Goal: Answer question/provide support: Answer question/provide support

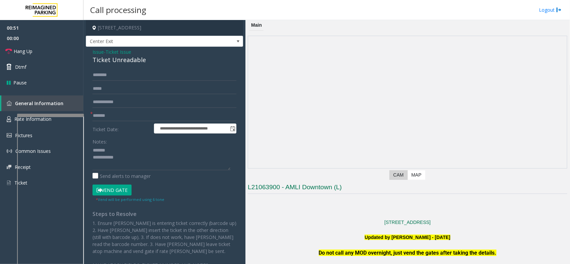
scroll to position [84, 0]
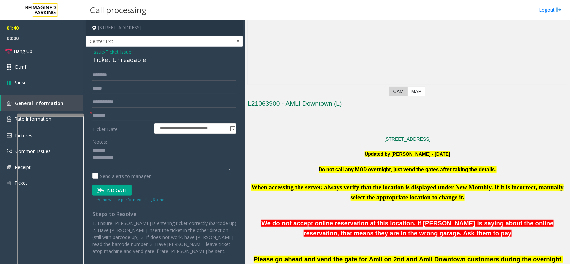
click at [116, 58] on div "Ticket Unreadable" at bounding box center [165, 59] width 144 height 9
type textarea "**********"
click at [61, 45] on link "Hang Up" at bounding box center [42, 51] width 84 height 16
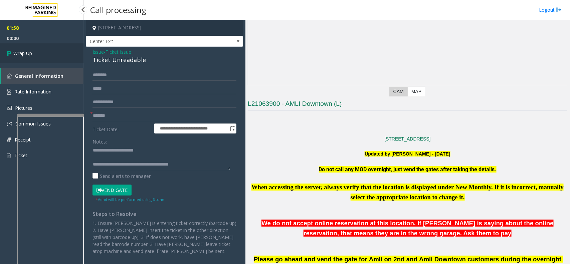
click at [53, 49] on link "Wrap Up" at bounding box center [42, 53] width 84 height 20
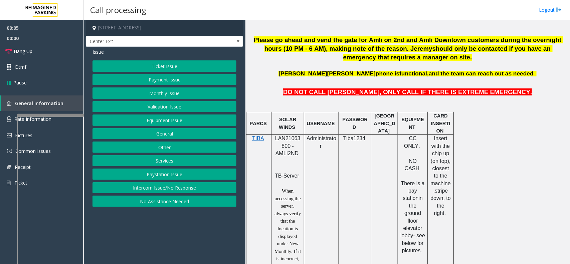
scroll to position [376, 0]
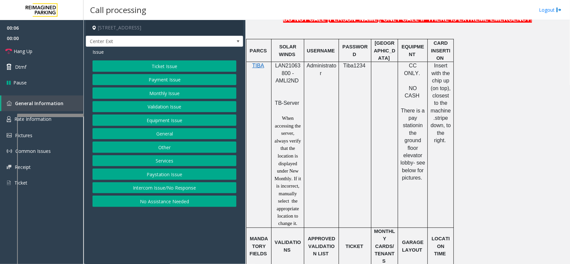
click at [296, 69] on span "LAN21063800 - AMLI2ND" at bounding box center [287, 73] width 25 height 21
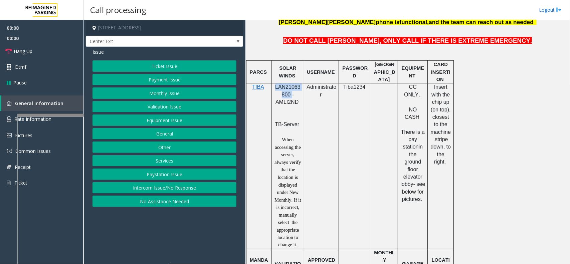
scroll to position [334, 0]
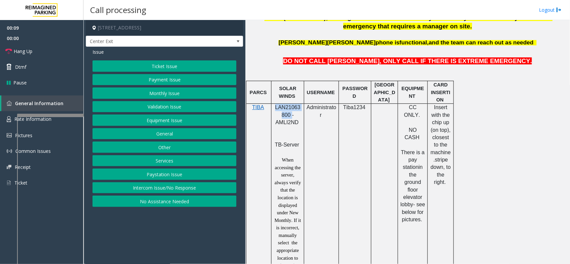
click at [219, 81] on button "Payment Issue" at bounding box center [165, 79] width 144 height 11
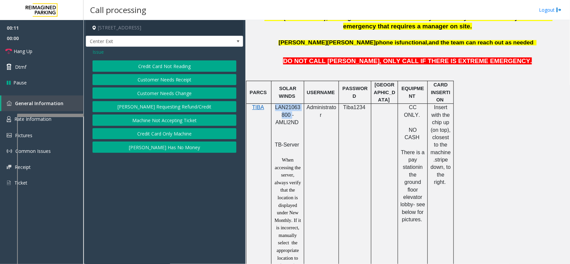
click at [184, 68] on button "Credit Card Not Reading" at bounding box center [165, 65] width 144 height 11
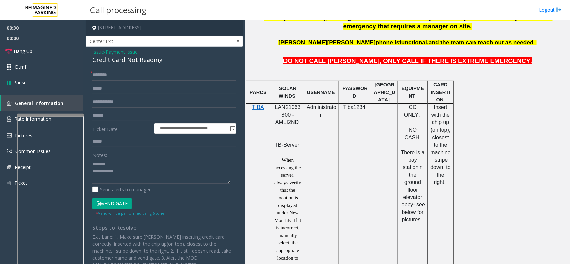
click at [146, 59] on div "Credit Card Not Reading" at bounding box center [165, 59] width 144 height 9
click at [135, 79] on input "text" at bounding box center [165, 75] width 144 height 11
type textarea "**********"
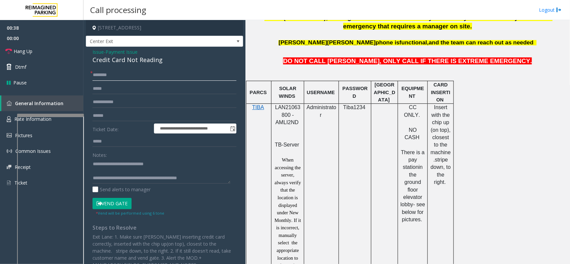
click at [142, 71] on input "text" at bounding box center [165, 75] width 144 height 11
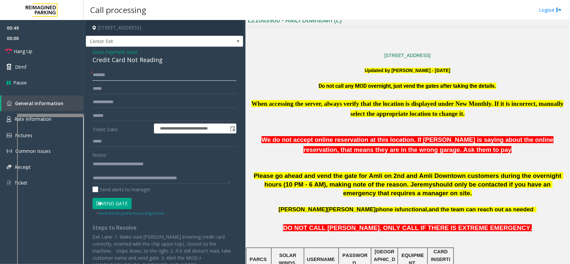
type input "*******"
click at [105, 116] on input "text" at bounding box center [165, 115] width 144 height 11
click at [103, 115] on input "text" at bounding box center [165, 115] width 144 height 11
type input "*******"
click at [122, 202] on button "Vend Gate" at bounding box center [112, 203] width 39 height 11
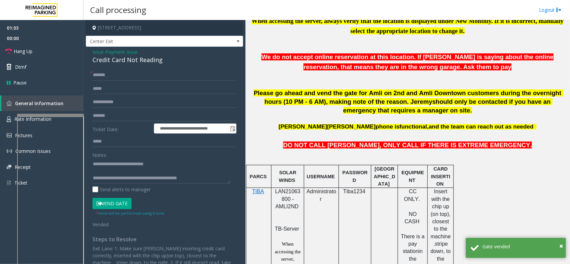
scroll to position [251, 0]
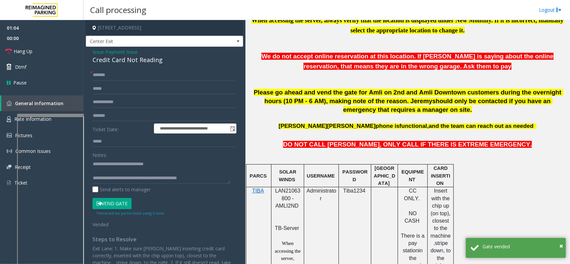
click at [291, 193] on span "LAN21063800 - AMLI2ND" at bounding box center [287, 198] width 25 height 21
copy span "LAN21063800"
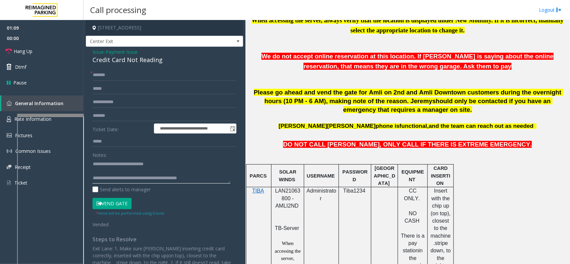
click at [208, 179] on textarea at bounding box center [162, 171] width 138 height 25
click at [49, 52] on link "Hang Up" at bounding box center [42, 51] width 84 height 16
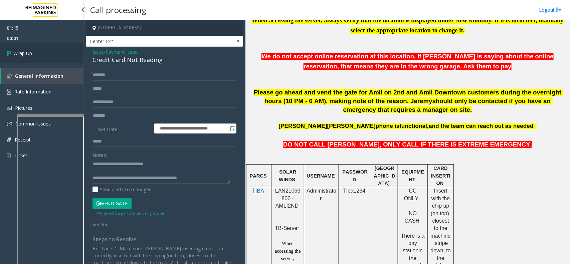
click at [49, 52] on link "Wrap Up" at bounding box center [42, 53] width 84 height 20
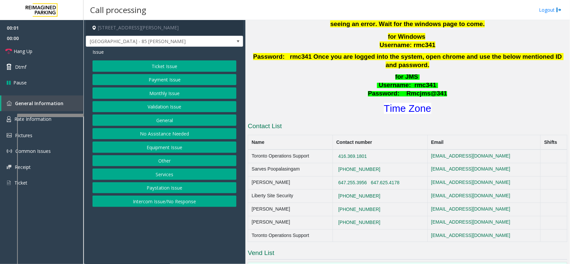
scroll to position [292, 0]
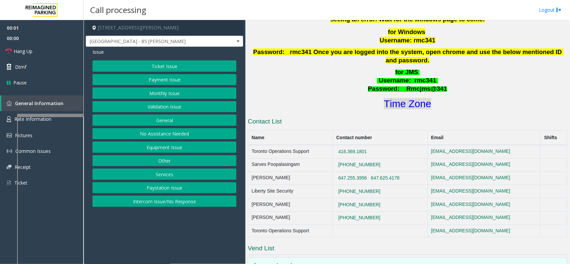
click at [396, 98] on font "Time Zone" at bounding box center [407, 103] width 47 height 11
click at [167, 107] on button "Validation Issue" at bounding box center [165, 106] width 144 height 11
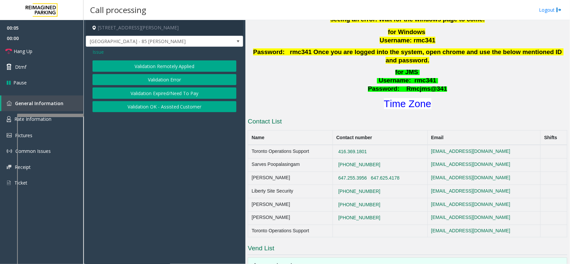
click at [162, 79] on button "Validation Error" at bounding box center [165, 79] width 144 height 11
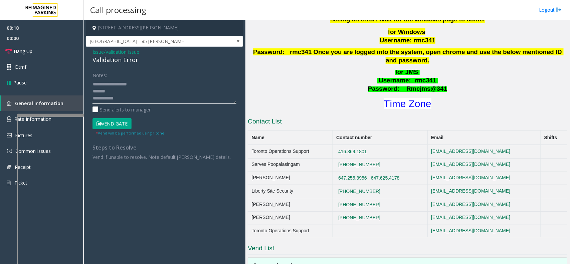
click at [139, 96] on textarea at bounding box center [165, 91] width 144 height 25
click at [145, 102] on textarea at bounding box center [165, 91] width 144 height 25
click at [145, 99] on textarea at bounding box center [165, 91] width 144 height 25
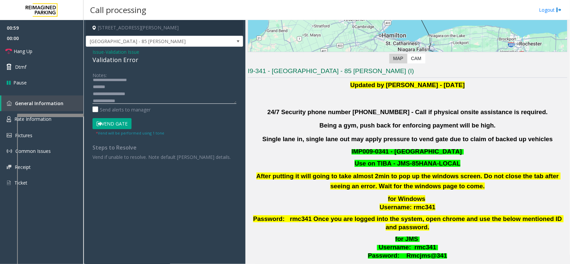
scroll to position [167, 0]
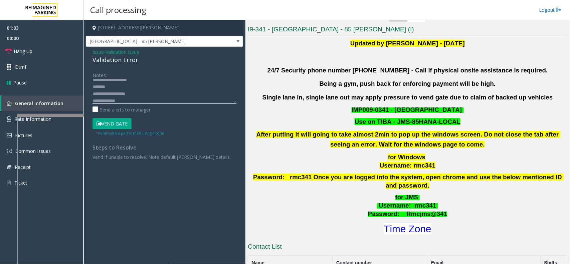
click at [156, 98] on textarea at bounding box center [165, 91] width 144 height 25
click at [136, 92] on textarea at bounding box center [165, 91] width 144 height 25
click at [114, 90] on textarea at bounding box center [165, 91] width 144 height 25
click at [118, 91] on textarea at bounding box center [165, 91] width 144 height 25
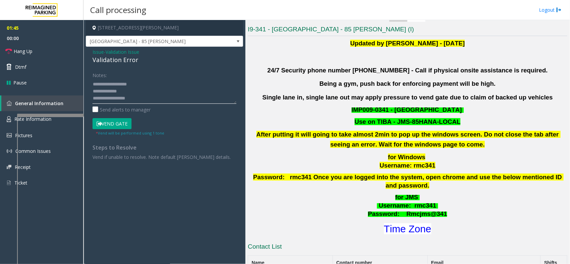
click at [120, 90] on textarea at bounding box center [165, 91] width 144 height 25
click at [122, 89] on textarea at bounding box center [165, 91] width 144 height 25
click at [126, 89] on textarea at bounding box center [165, 91] width 144 height 25
drag, startPoint x: 121, startPoint y: 90, endPoint x: 151, endPoint y: 72, distance: 35.4
click at [151, 72] on div "Notes:" at bounding box center [165, 87] width 144 height 34
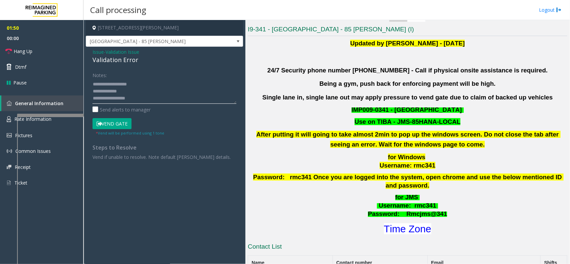
click at [122, 91] on textarea at bounding box center [165, 91] width 144 height 25
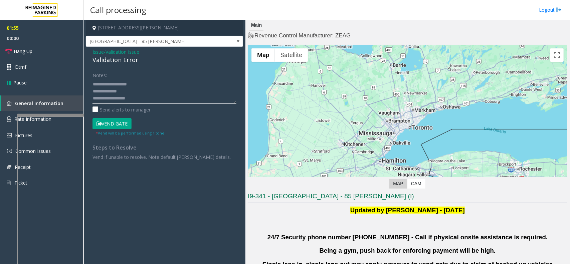
scroll to position [42, 0]
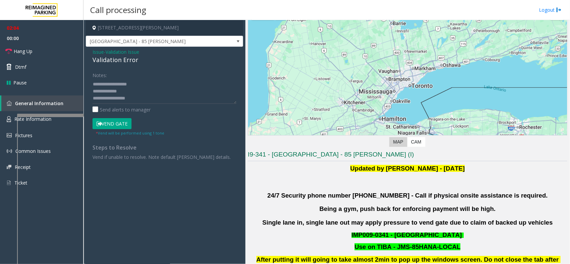
click at [113, 119] on button "Vend Gate" at bounding box center [112, 123] width 39 height 11
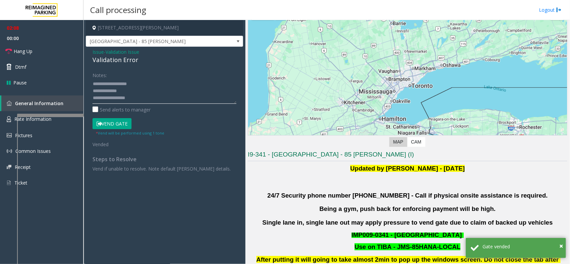
scroll to position [0, 0]
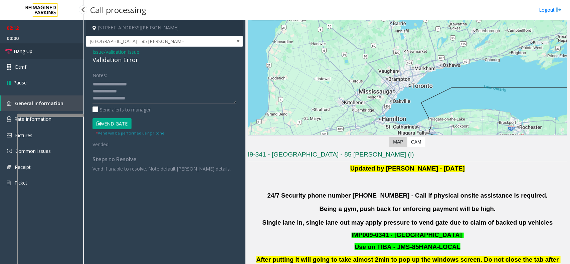
click at [48, 55] on link "Hang Up" at bounding box center [42, 51] width 84 height 16
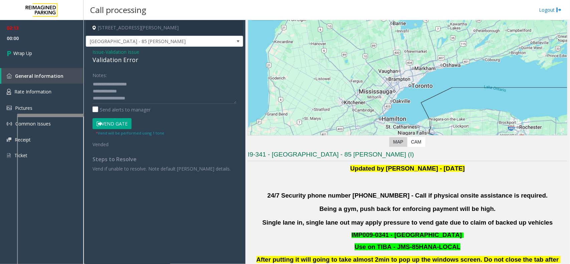
scroll to position [21, 0]
click at [185, 97] on textarea at bounding box center [165, 91] width 144 height 25
type textarea "**********"
click at [133, 53] on span "Validation Issue" at bounding box center [123, 51] width 34 height 7
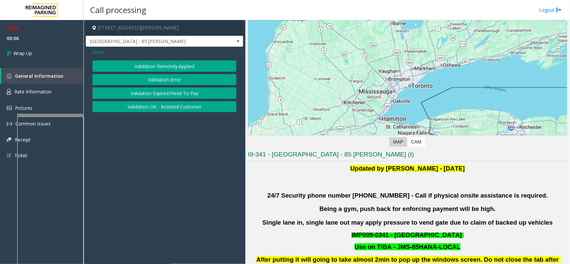
click at [95, 50] on span "Issue" at bounding box center [98, 51] width 11 height 7
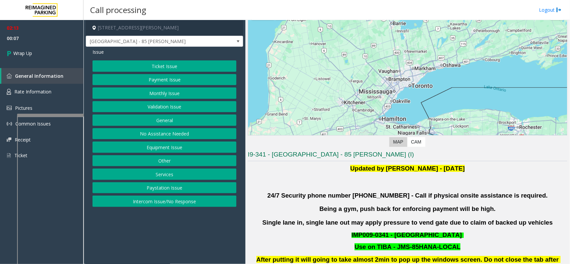
click at [161, 82] on button "Payment Issue" at bounding box center [165, 79] width 144 height 11
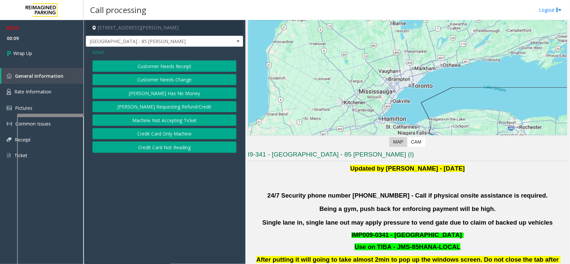
click at [99, 52] on span "Issue" at bounding box center [98, 51] width 11 height 7
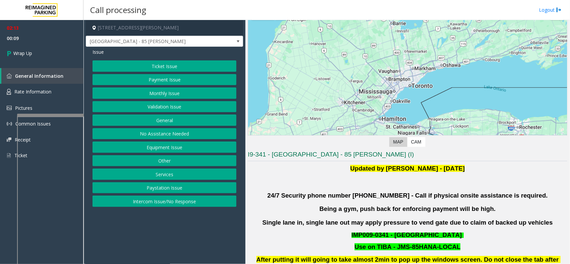
click at [151, 65] on button "Ticket Issue" at bounding box center [165, 65] width 144 height 11
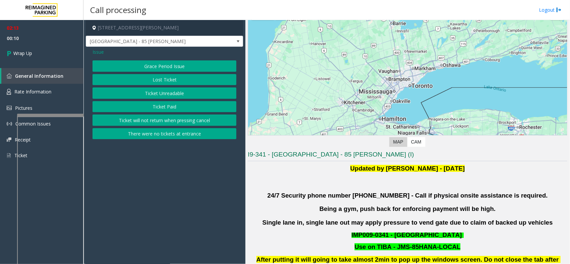
click at [102, 50] on span "Issue" at bounding box center [98, 51] width 11 height 7
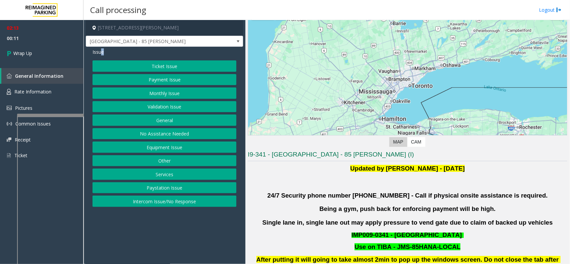
click at [157, 104] on button "Validation Issue" at bounding box center [165, 106] width 144 height 11
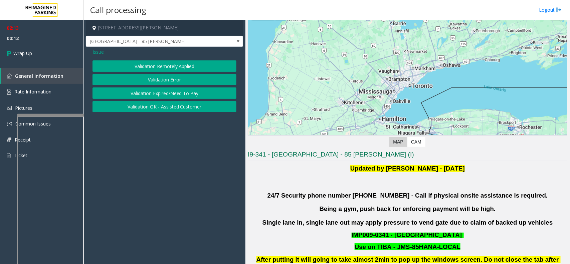
click at [99, 52] on span "Issue" at bounding box center [98, 51] width 11 height 7
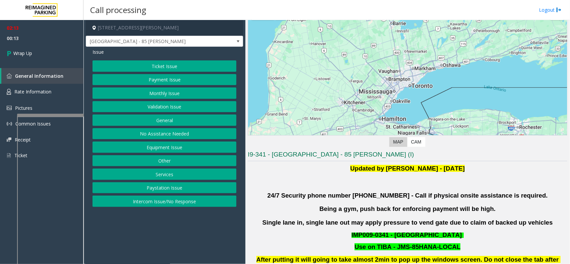
click at [160, 158] on button "Other" at bounding box center [165, 160] width 144 height 11
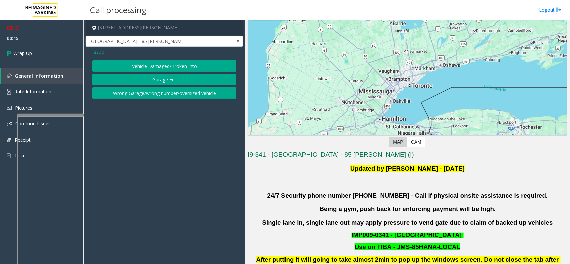
click at [94, 54] on span "Issue" at bounding box center [98, 51] width 11 height 7
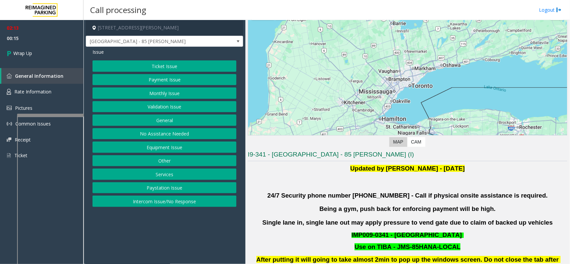
click at [159, 106] on button "Validation Issue" at bounding box center [165, 106] width 144 height 11
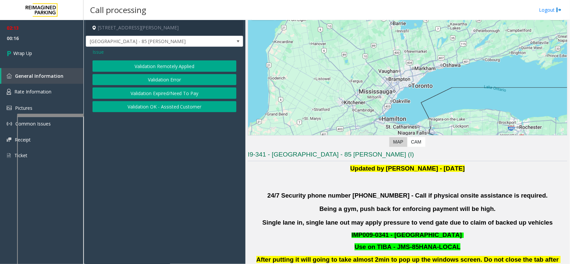
click at [161, 94] on button "Validation Expired/Need To Pay" at bounding box center [165, 93] width 144 height 11
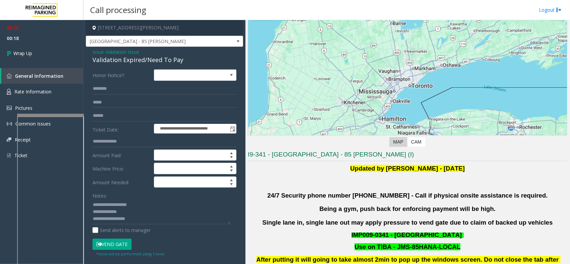
click at [126, 61] on div "Validation Expired/Need To Pay" at bounding box center [165, 59] width 144 height 9
drag, startPoint x: 109, startPoint y: 213, endPoint x: 142, endPoint y: 213, distance: 33.1
click at [142, 213] on textarea at bounding box center [162, 212] width 138 height 25
click at [132, 59] on div "Validation Expired/Need To Pay" at bounding box center [165, 59] width 144 height 9
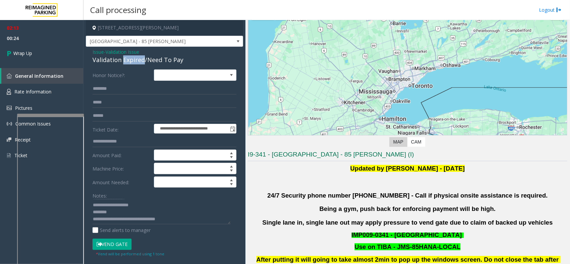
click at [132, 59] on div "Validation Expired/Need To Pay" at bounding box center [165, 59] width 144 height 9
click at [183, 218] on textarea at bounding box center [162, 212] width 138 height 25
type textarea "**********"
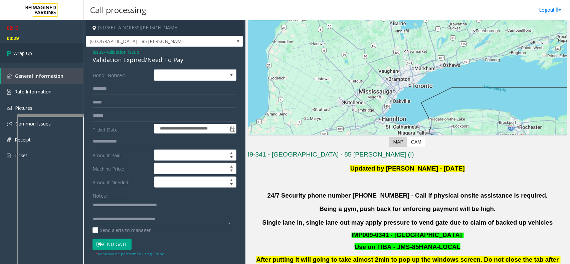
click at [55, 50] on link "Wrap Up" at bounding box center [42, 53] width 84 height 20
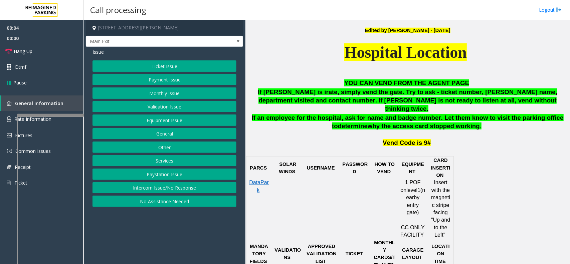
scroll to position [292, 0]
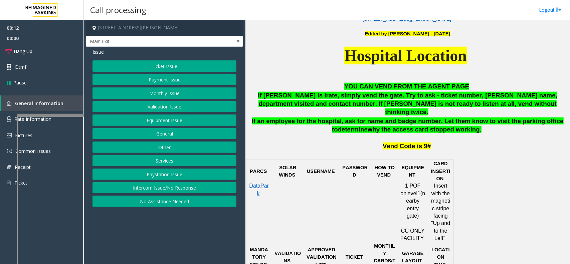
click at [176, 163] on button "Services" at bounding box center [165, 160] width 144 height 11
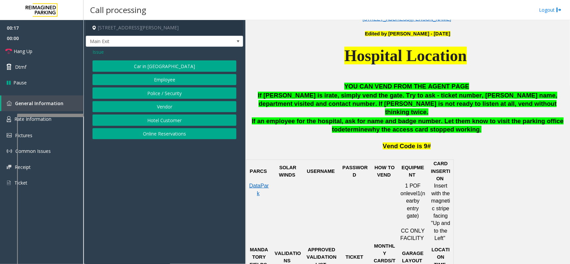
click at [179, 79] on button "Employee" at bounding box center [165, 79] width 144 height 11
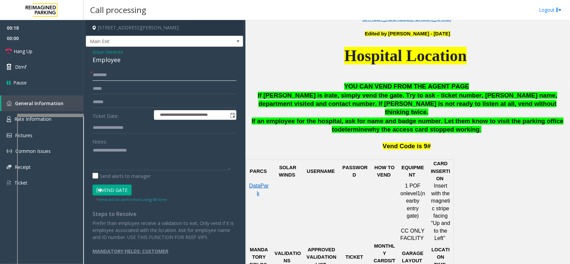
click at [102, 73] on input "text" at bounding box center [165, 75] width 144 height 11
click at [99, 75] on input "*****" at bounding box center [165, 75] width 144 height 11
type input "******"
click at [106, 187] on button "Vend Gate" at bounding box center [112, 190] width 39 height 11
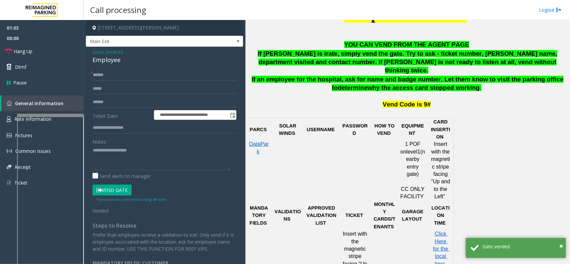
scroll to position [251, 0]
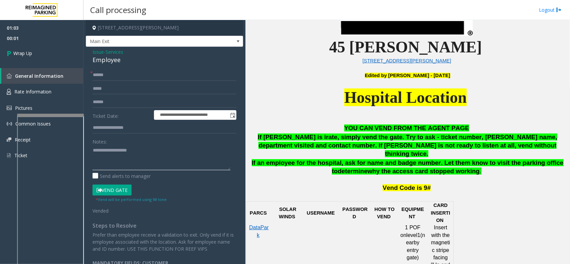
drag, startPoint x: 170, startPoint y: 160, endPoint x: 126, endPoint y: 156, distance: 45.0
click at [170, 160] on textarea at bounding box center [162, 157] width 138 height 25
click at [103, 62] on div "Employee" at bounding box center [165, 59] width 144 height 9
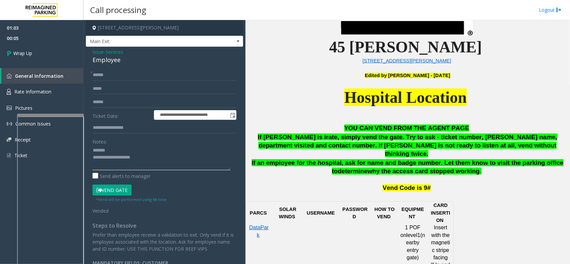
click at [148, 162] on textarea at bounding box center [162, 157] width 138 height 25
drag, startPoint x: 119, startPoint y: 157, endPoint x: 137, endPoint y: 157, distance: 17.7
click at [137, 157] on textarea at bounding box center [162, 157] width 138 height 25
click at [140, 155] on textarea at bounding box center [162, 157] width 138 height 25
drag, startPoint x: 119, startPoint y: 156, endPoint x: 146, endPoint y: 157, distance: 27.4
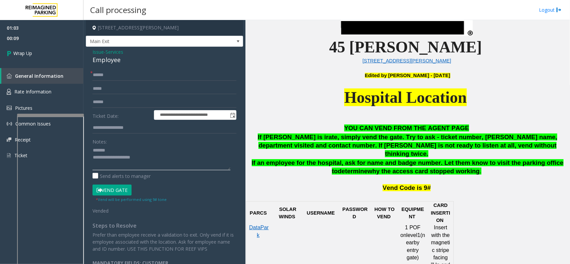
click at [146, 157] on textarea at bounding box center [162, 157] width 138 height 25
click at [133, 156] on textarea at bounding box center [162, 157] width 138 height 25
type textarea "**********"
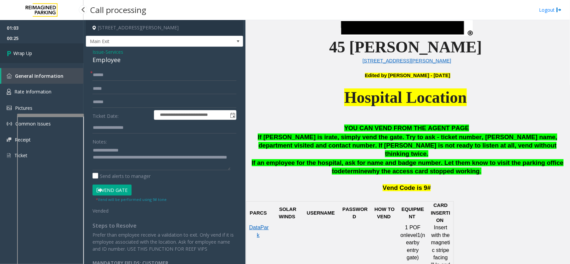
click at [73, 60] on link "Wrap Up" at bounding box center [42, 53] width 84 height 20
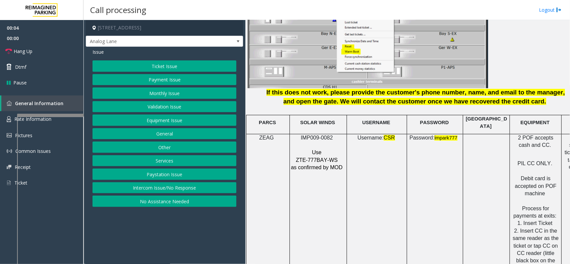
scroll to position [919, 0]
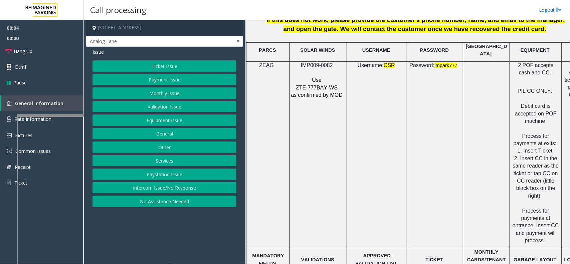
click at [319, 69] on p at bounding box center [318, 72] width 54 height 7
click at [320, 69] on p at bounding box center [318, 72] width 54 height 7
click at [321, 62] on span "IMP009-0082" at bounding box center [317, 65] width 32 height 6
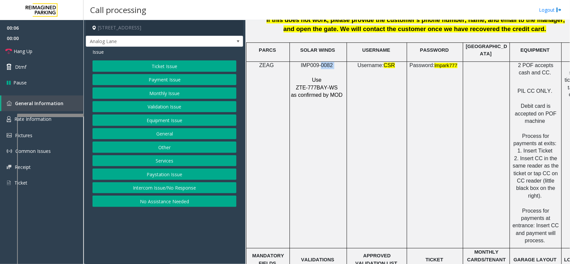
click at [321, 62] on span "IMP009-0082" at bounding box center [317, 65] width 32 height 6
copy p "IMP009-0082"
click at [141, 194] on button "Intercom Issue/No Response" at bounding box center [165, 187] width 144 height 11
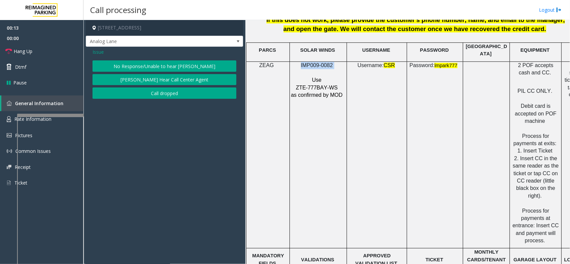
click at [138, 69] on button "No Response/Unable to hear [PERSON_NAME]" at bounding box center [165, 65] width 144 height 11
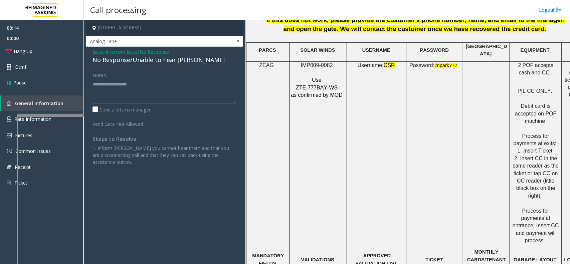
click at [139, 61] on div "No Response/Unable to hear [PERSON_NAME]" at bounding box center [165, 59] width 144 height 9
type textarea "**********"
click at [53, 51] on link "Hang Up" at bounding box center [42, 51] width 84 height 16
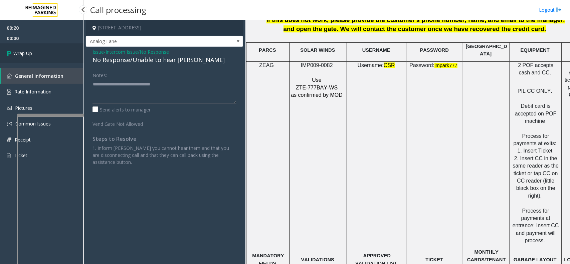
click at [16, 50] on span "Wrap Up" at bounding box center [22, 53] width 19 height 7
